Goal: Transaction & Acquisition: Download file/media

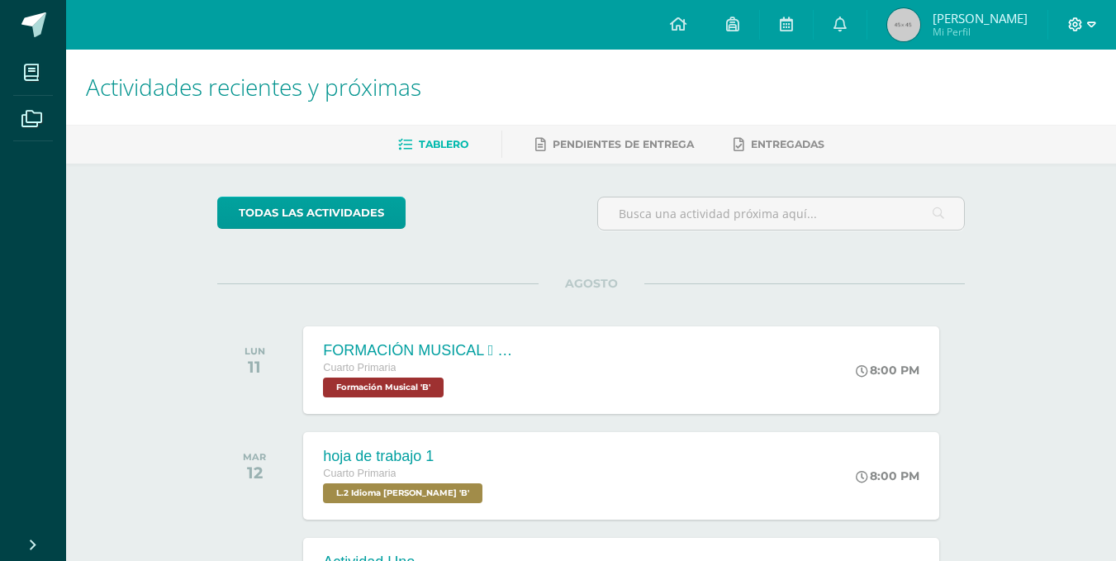
click at [1086, 21] on span at bounding box center [1082, 25] width 28 height 18
click at [1018, 122] on link "Cerrar sesión" at bounding box center [1030, 112] width 131 height 24
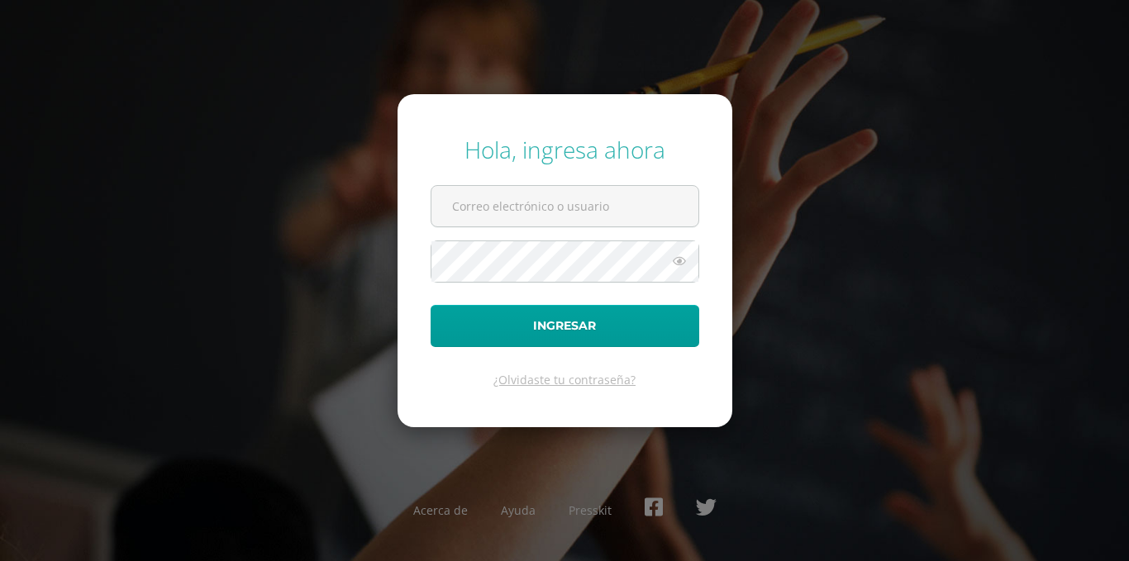
type input "2021007@laestrella.edu.gt"
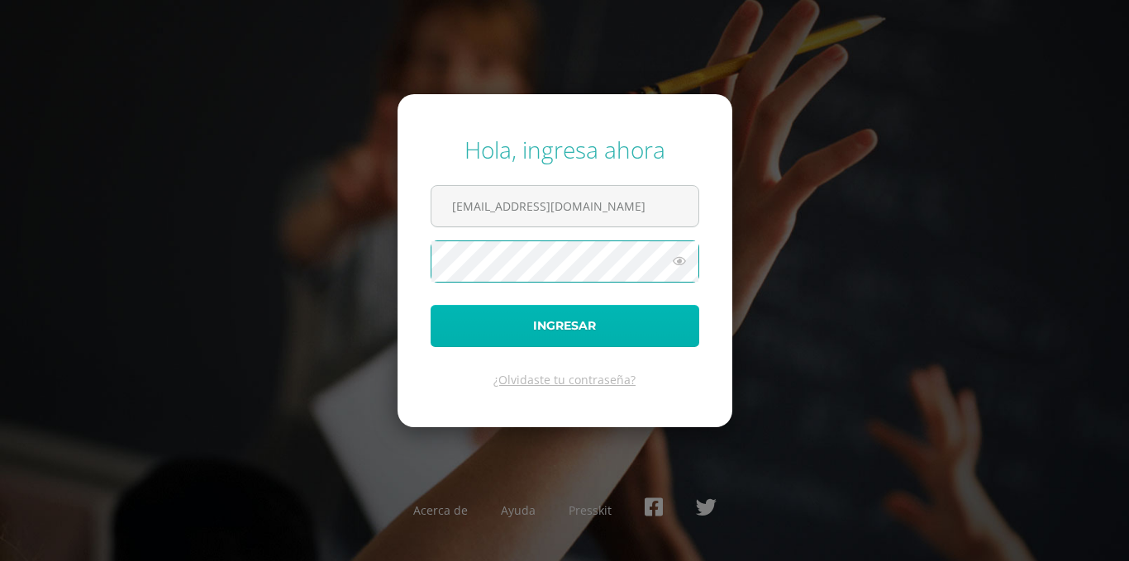
click at [588, 329] on button "Ingresar" at bounding box center [565, 326] width 269 height 42
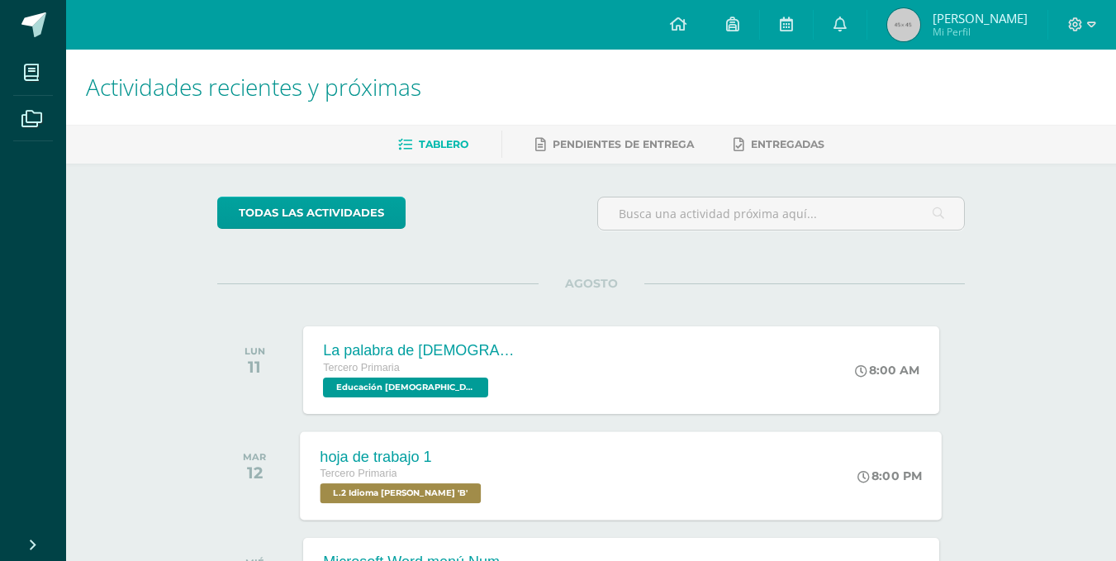
click at [439, 490] on span "L.2 Idioma [PERSON_NAME] 'B'" at bounding box center [401, 493] width 161 height 20
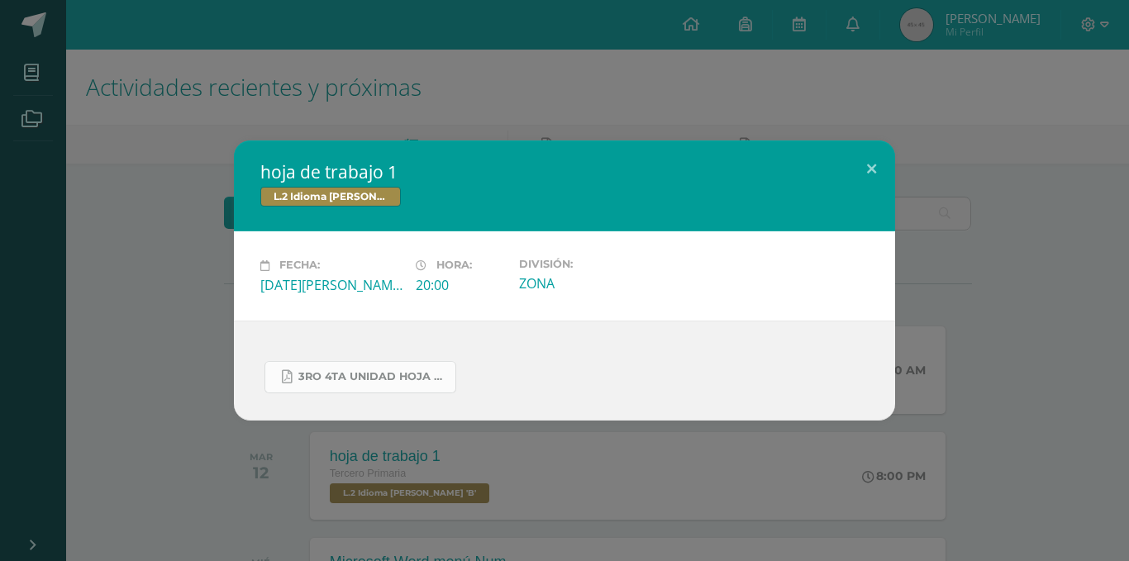
click at [408, 388] on link "3ro 4ta unidad hoja de trabajo.pdf" at bounding box center [360, 377] width 192 height 32
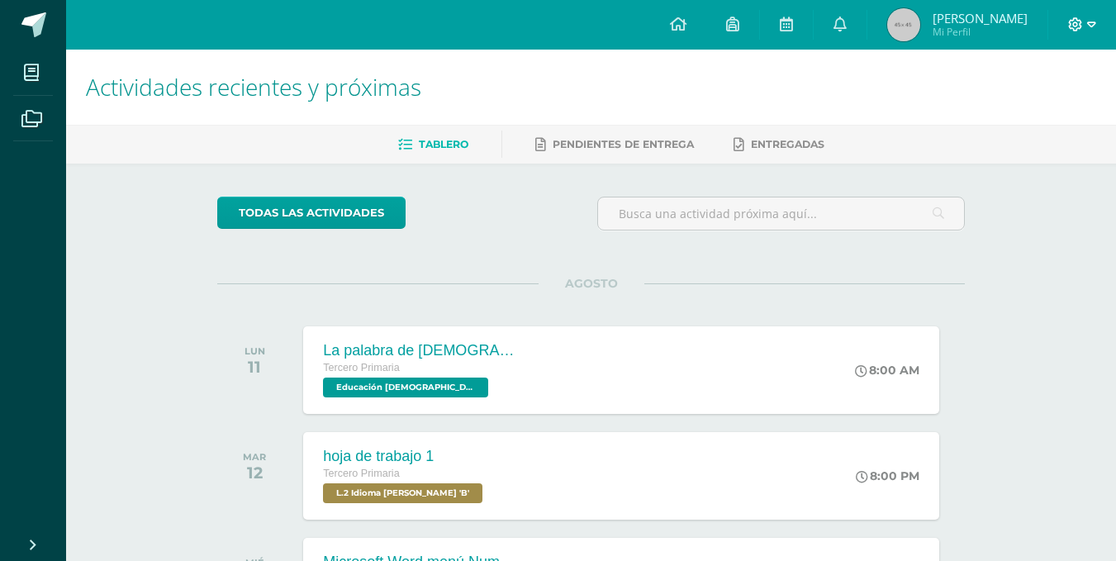
click at [1075, 22] on icon at bounding box center [1076, 24] width 14 height 14
click at [1029, 119] on span "Cerrar sesión" at bounding box center [1039, 112] width 74 height 16
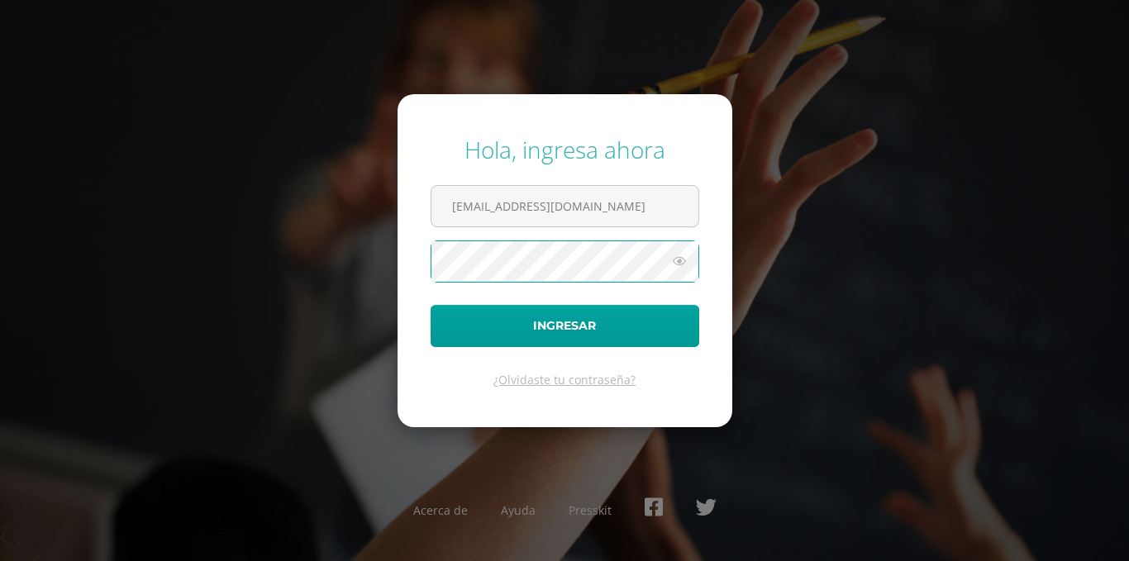
type input "[EMAIL_ADDRESS][DOMAIN_NAME]"
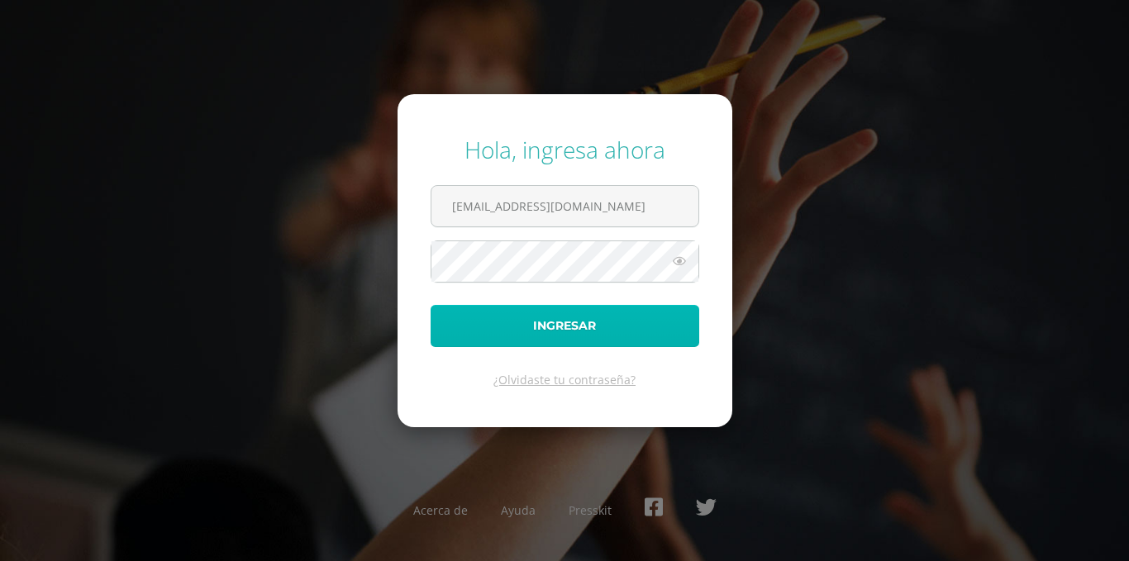
click at [613, 345] on button "Ingresar" at bounding box center [565, 326] width 269 height 42
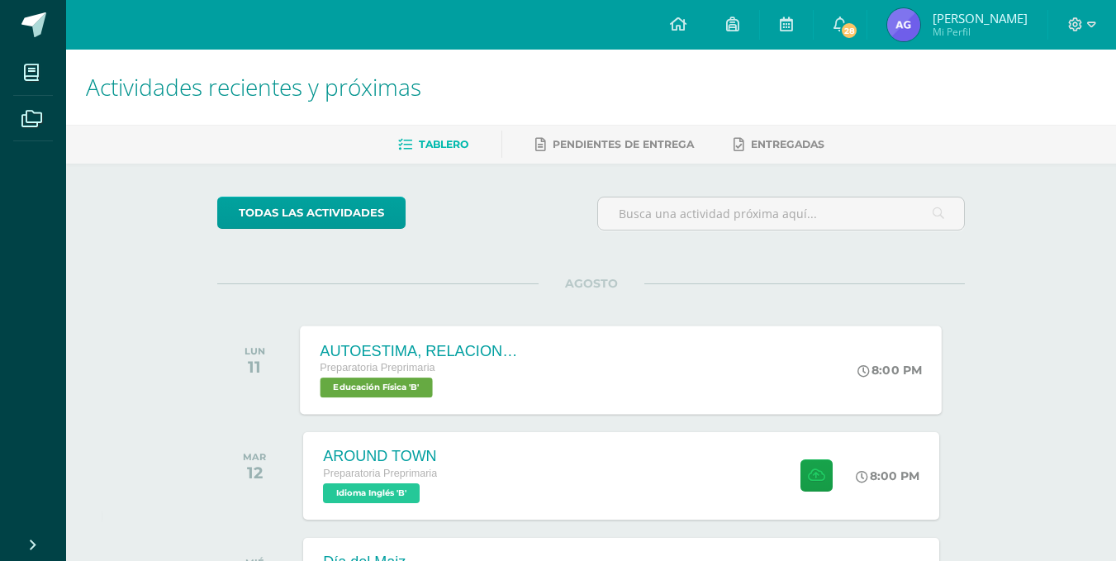
click at [407, 390] on span "Educación Física 'B'" at bounding box center [377, 388] width 112 height 20
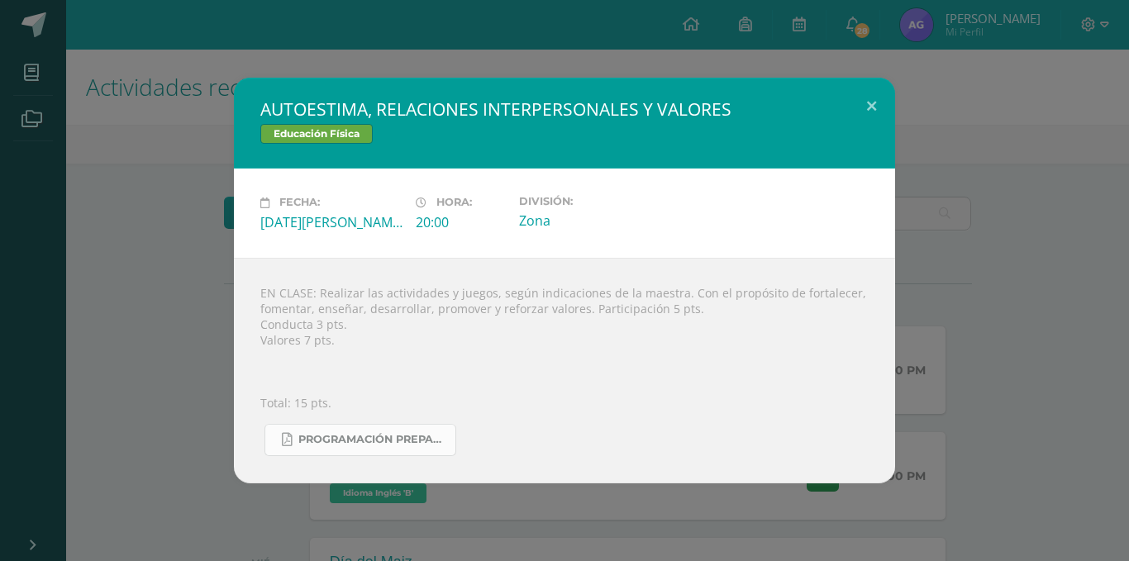
click at [383, 437] on span "Programación Preparatoria Física A-B.pdf" at bounding box center [372, 439] width 149 height 13
click at [868, 115] on button at bounding box center [871, 106] width 47 height 56
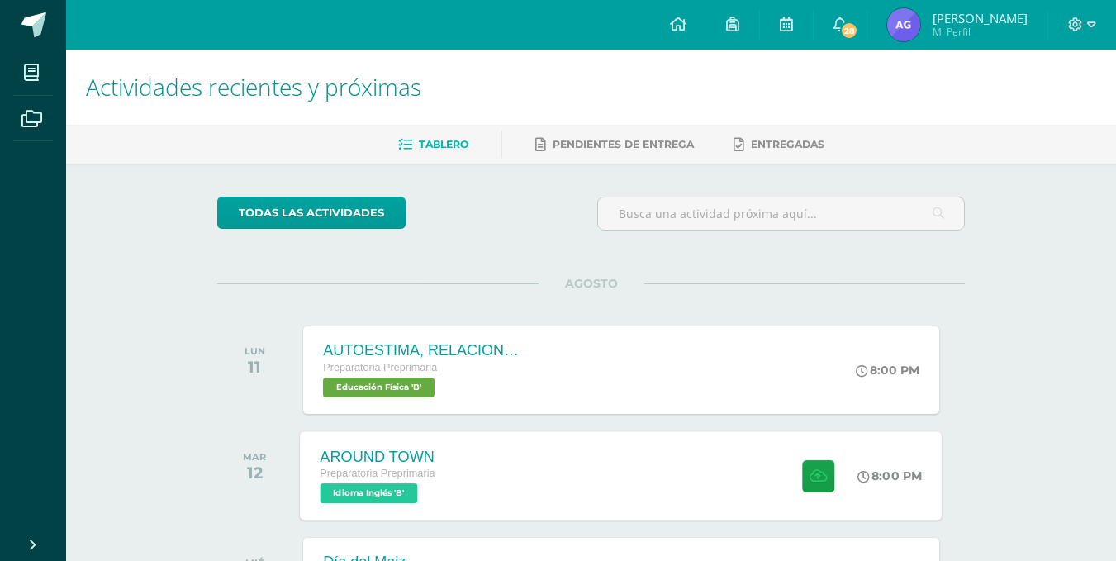
click at [395, 482] on div "Preparatoria Preprimaria" at bounding box center [378, 474] width 115 height 18
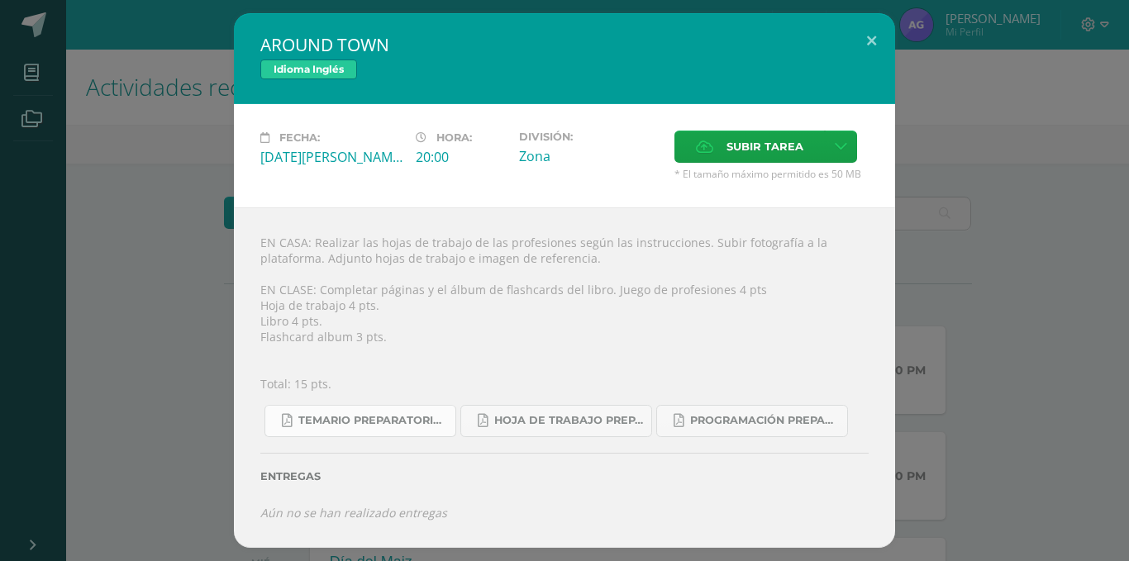
click at [386, 416] on span "Temario preparatoria 4-2025.pdf" at bounding box center [372, 420] width 149 height 13
click at [530, 424] on span "Hoja de trabajo PREPARATORIA1.pdf" at bounding box center [568, 420] width 149 height 13
